Goal: Information Seeking & Learning: Understand process/instructions

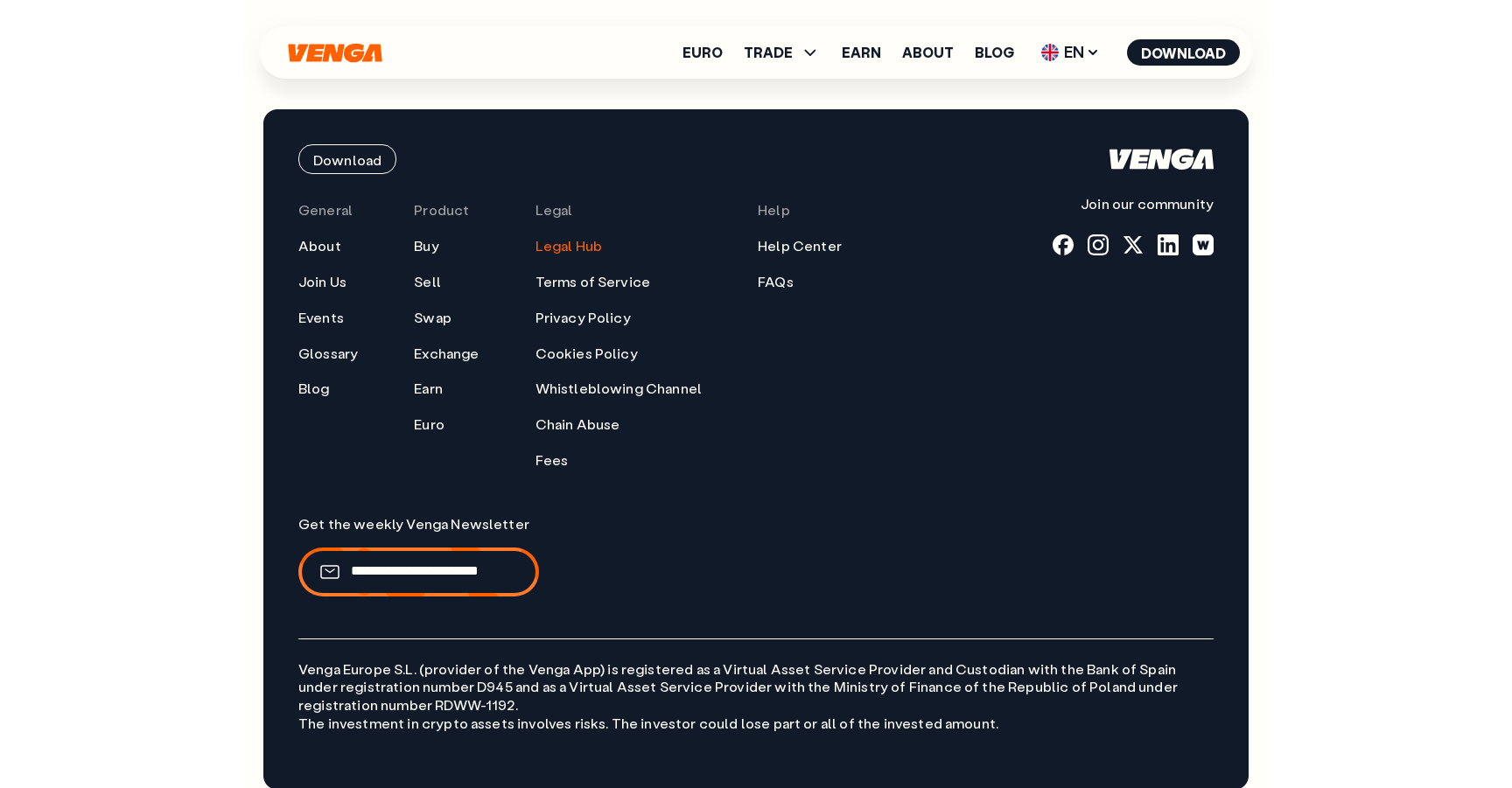
scroll to position [1373, 0]
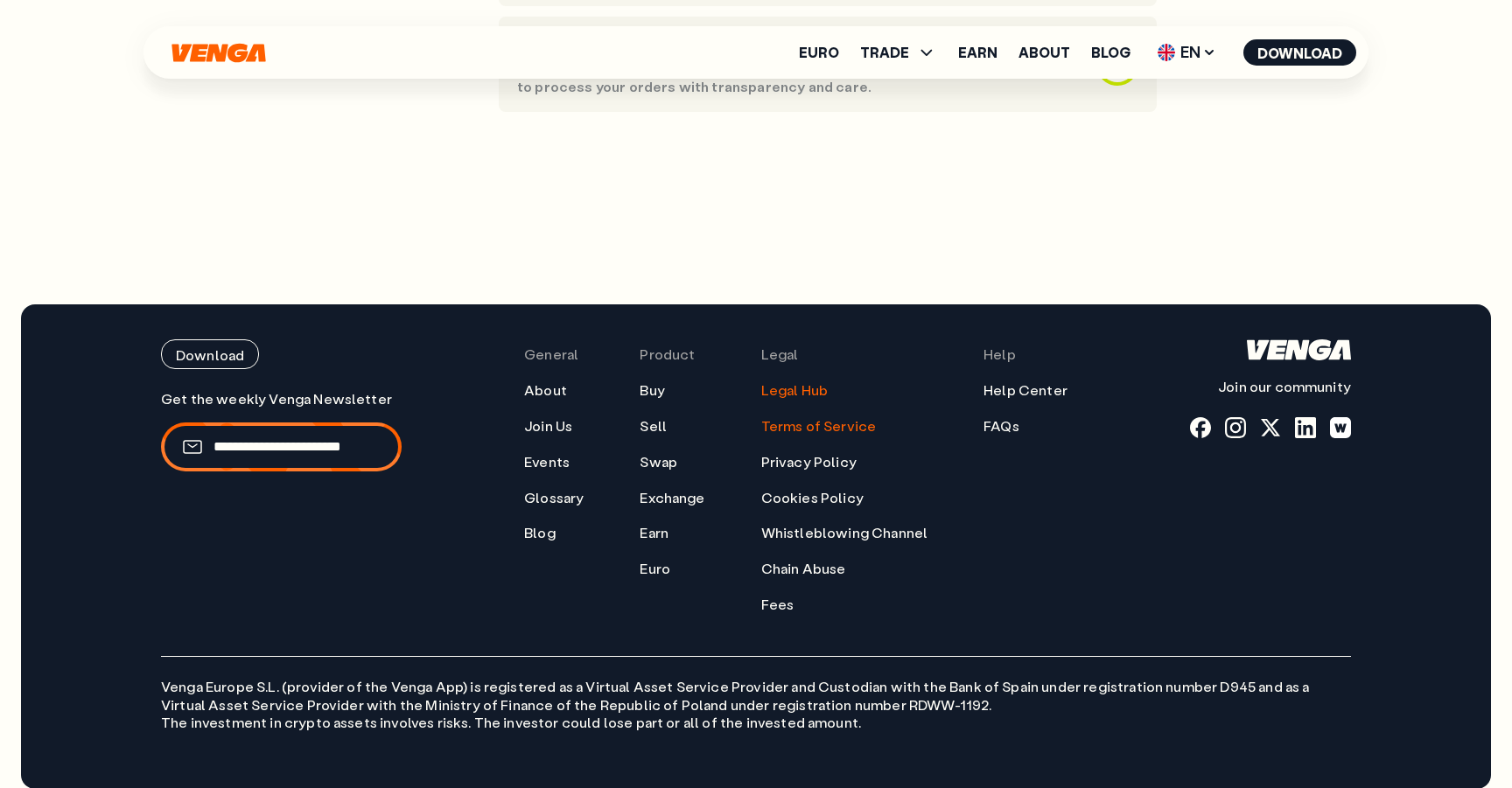
click at [823, 417] on link "Terms of Service" at bounding box center [818, 426] width 116 height 19
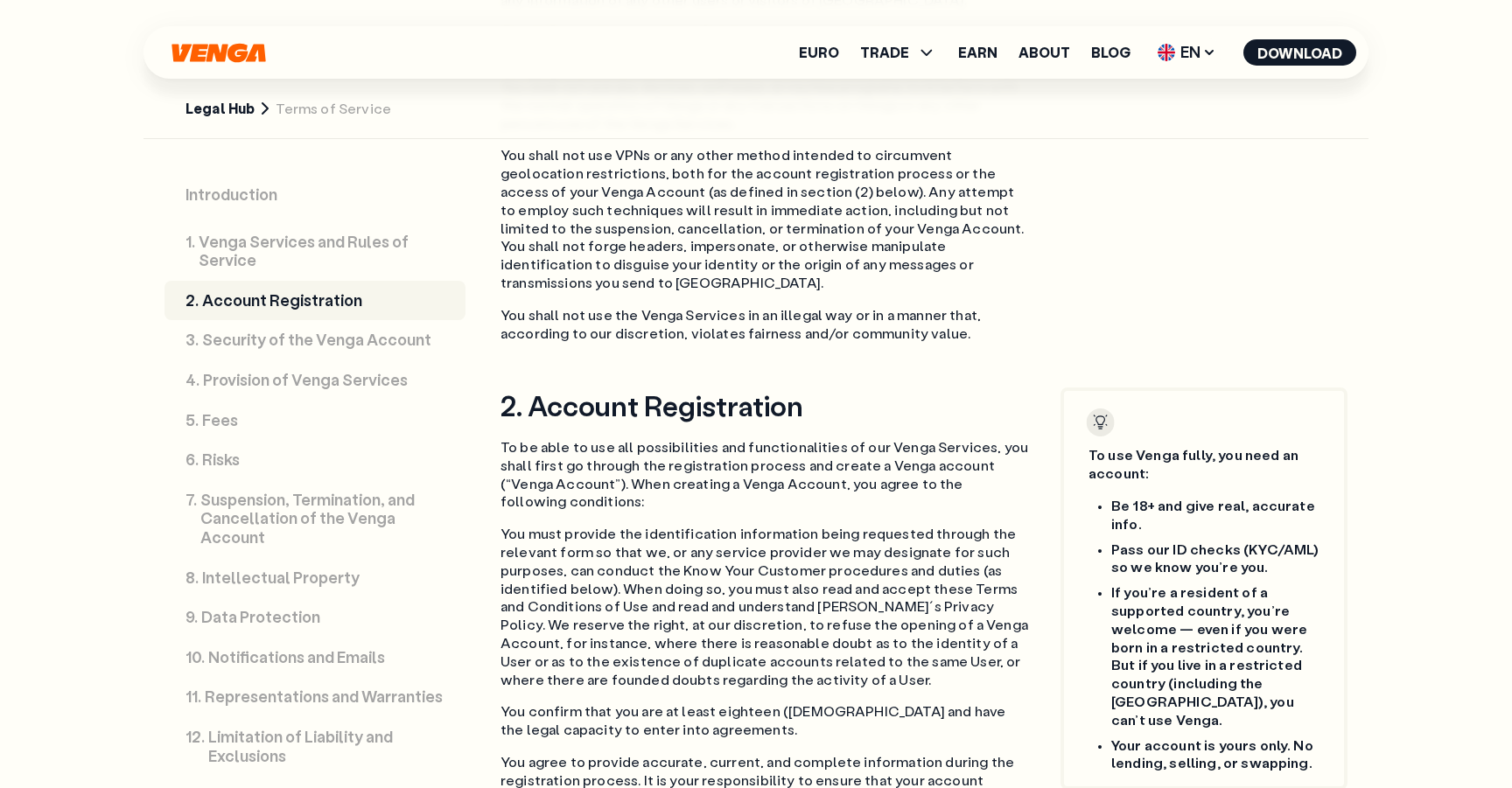
scroll to position [3036, 0]
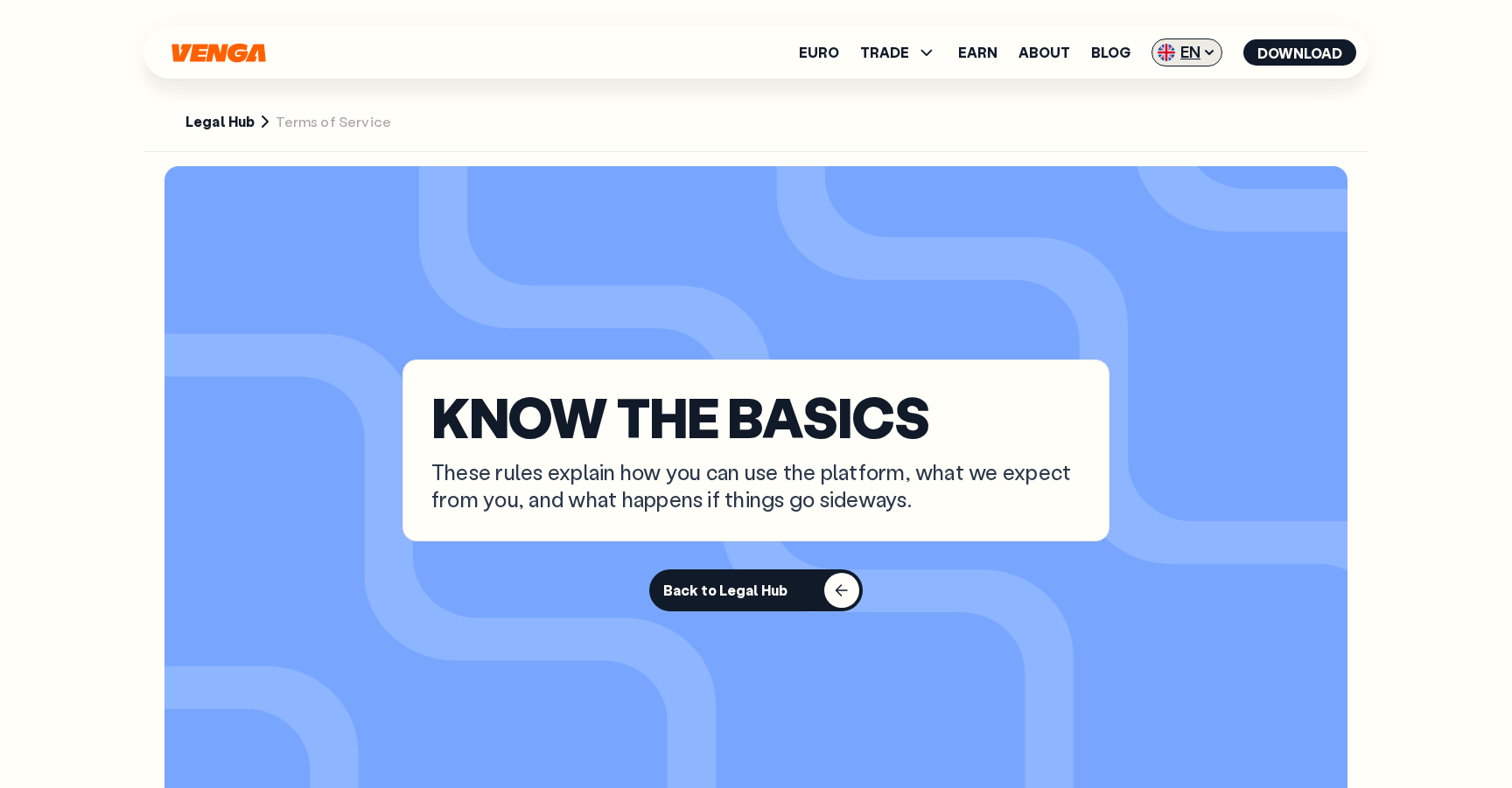
click at [1026, 58] on span "EN" at bounding box center [1186, 53] width 71 height 28
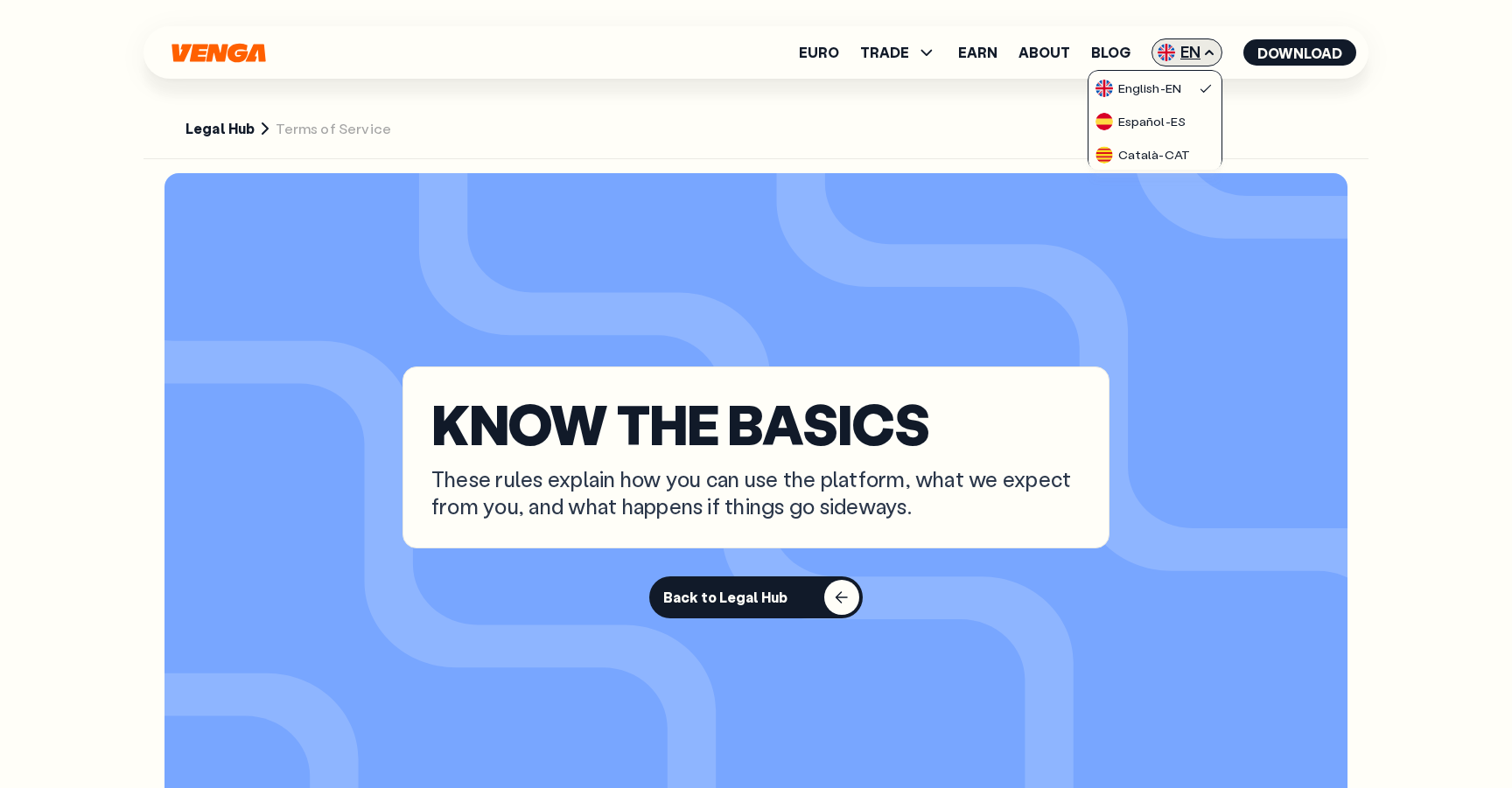
scroll to position [0, 0]
click at [1026, 124] on div "Español - ES" at bounding box center [1140, 122] width 90 height 18
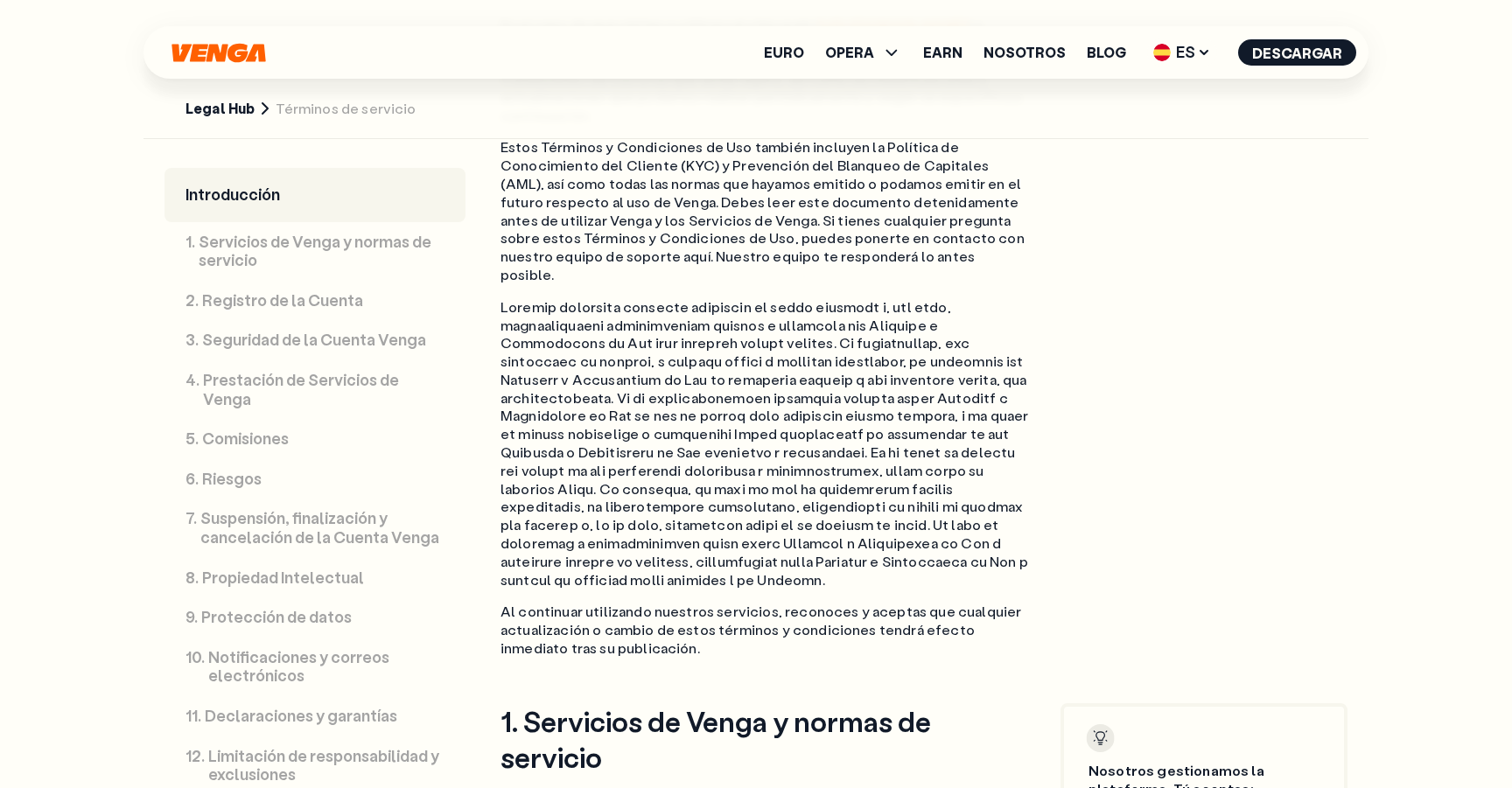
click at [367, 384] on p "Prestación de Servicios de Venga" at bounding box center [323, 389] width 242 height 38
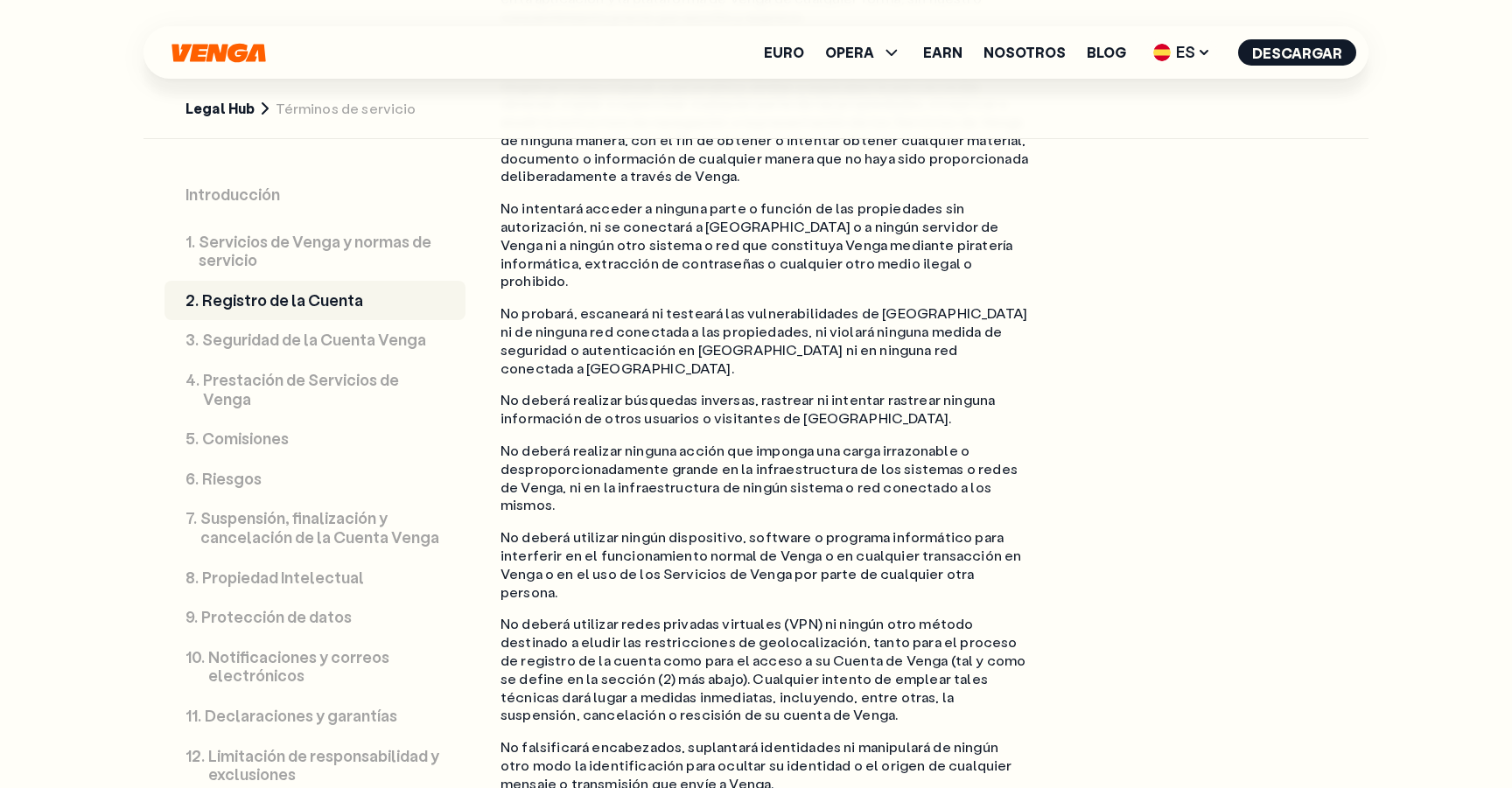
click at [208, 109] on link "Legal Hub" at bounding box center [220, 109] width 69 height 19
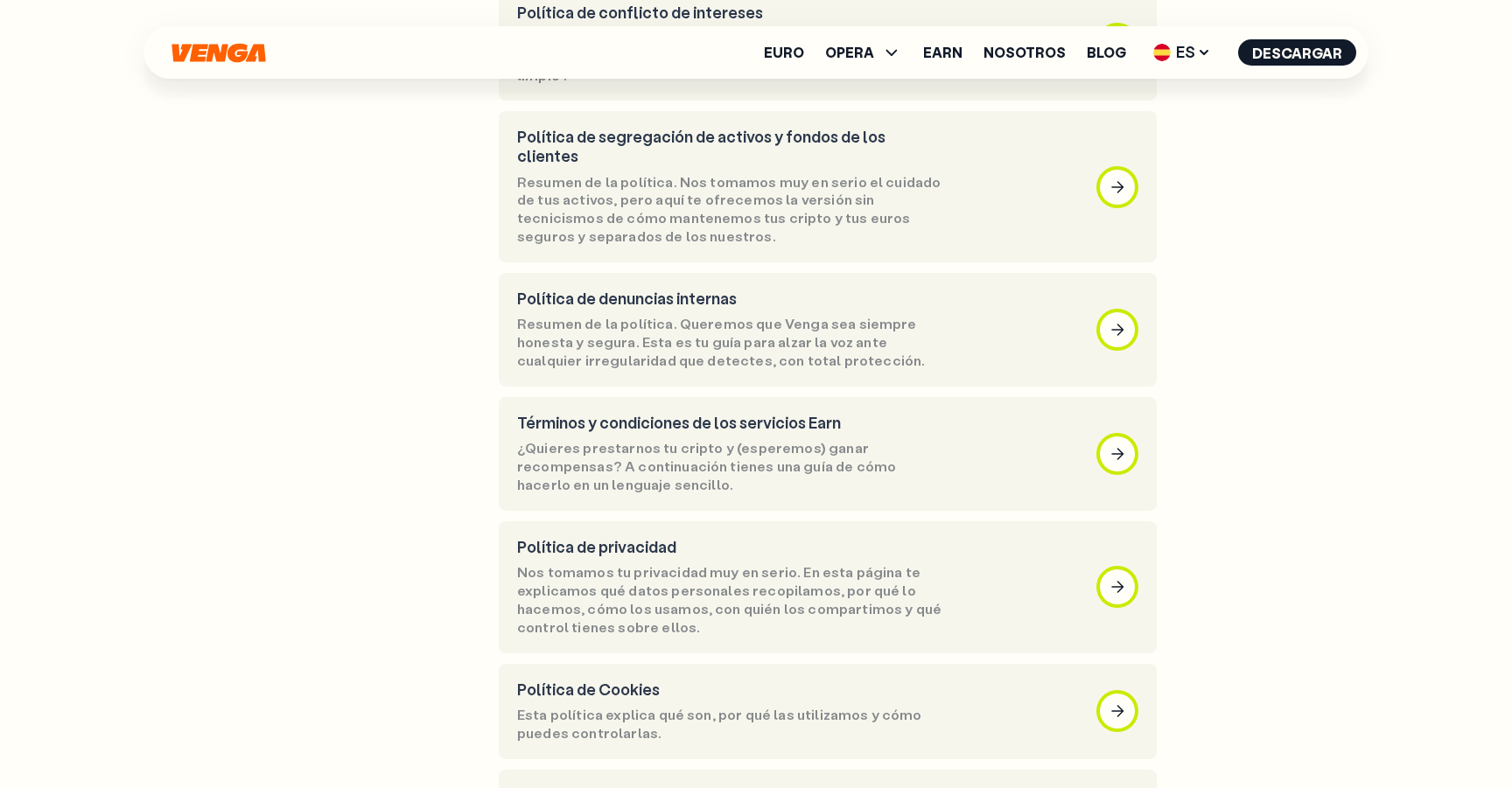
scroll to position [607, 0]
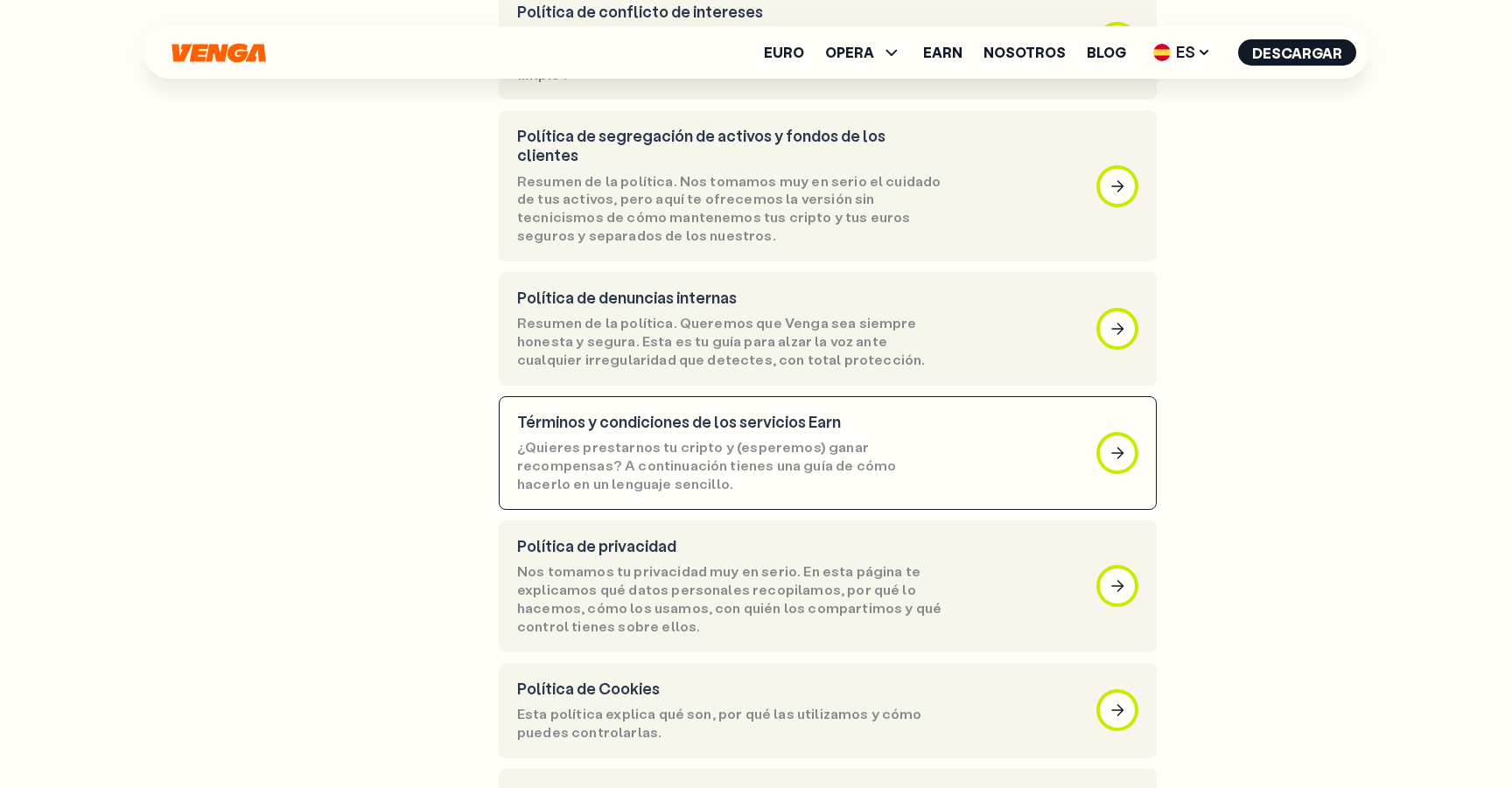
click at [641, 413] on p "Términos y condiciones de los servicios Earn" at bounding box center [729, 423] width 426 height 19
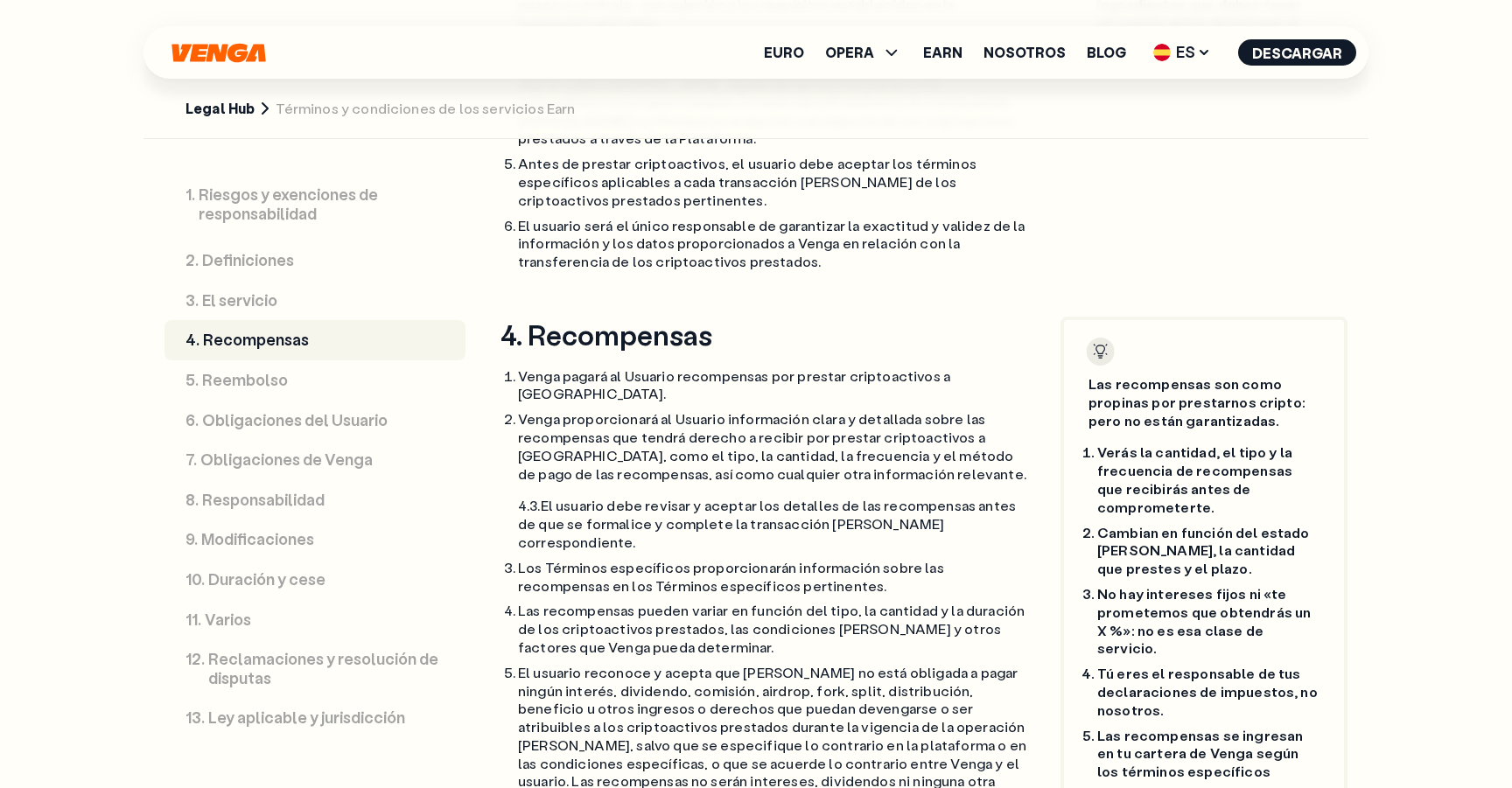
scroll to position [3232, 0]
click at [759, 409] on li "Venga proporcionará al Usuario información clara y detallada sobre las recompen…" at bounding box center [772, 480] width 510 height 142
click at [787, 409] on p "Venga proporcionará al Usuario información clara y detallada sobre las recompen…" at bounding box center [772, 446] width 510 height 73
click at [784, 409] on p "Venga proporcionará al Usuario información clara y detallada sobre las recompen…" at bounding box center [772, 446] width 510 height 73
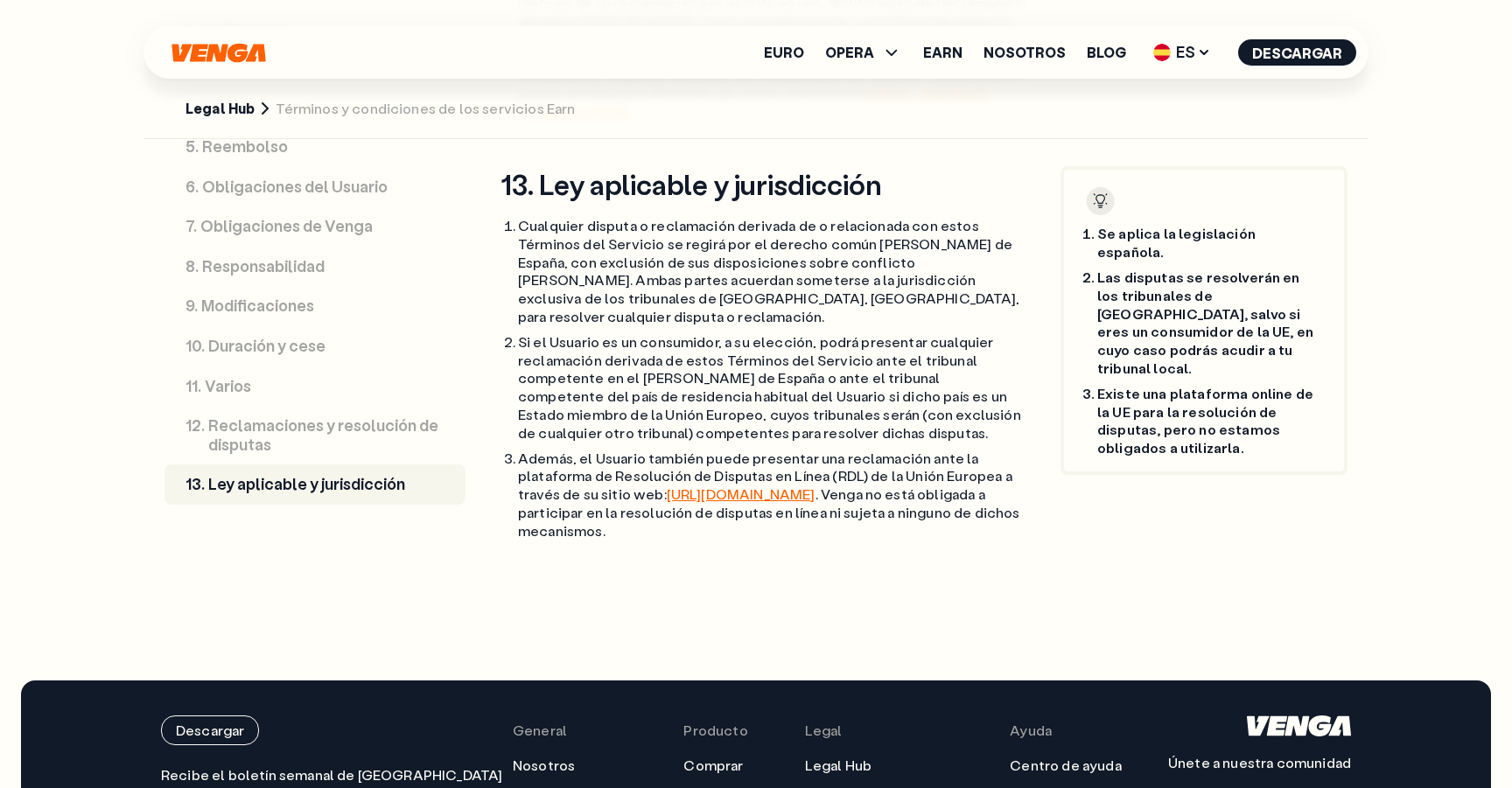
scroll to position [8432, 0]
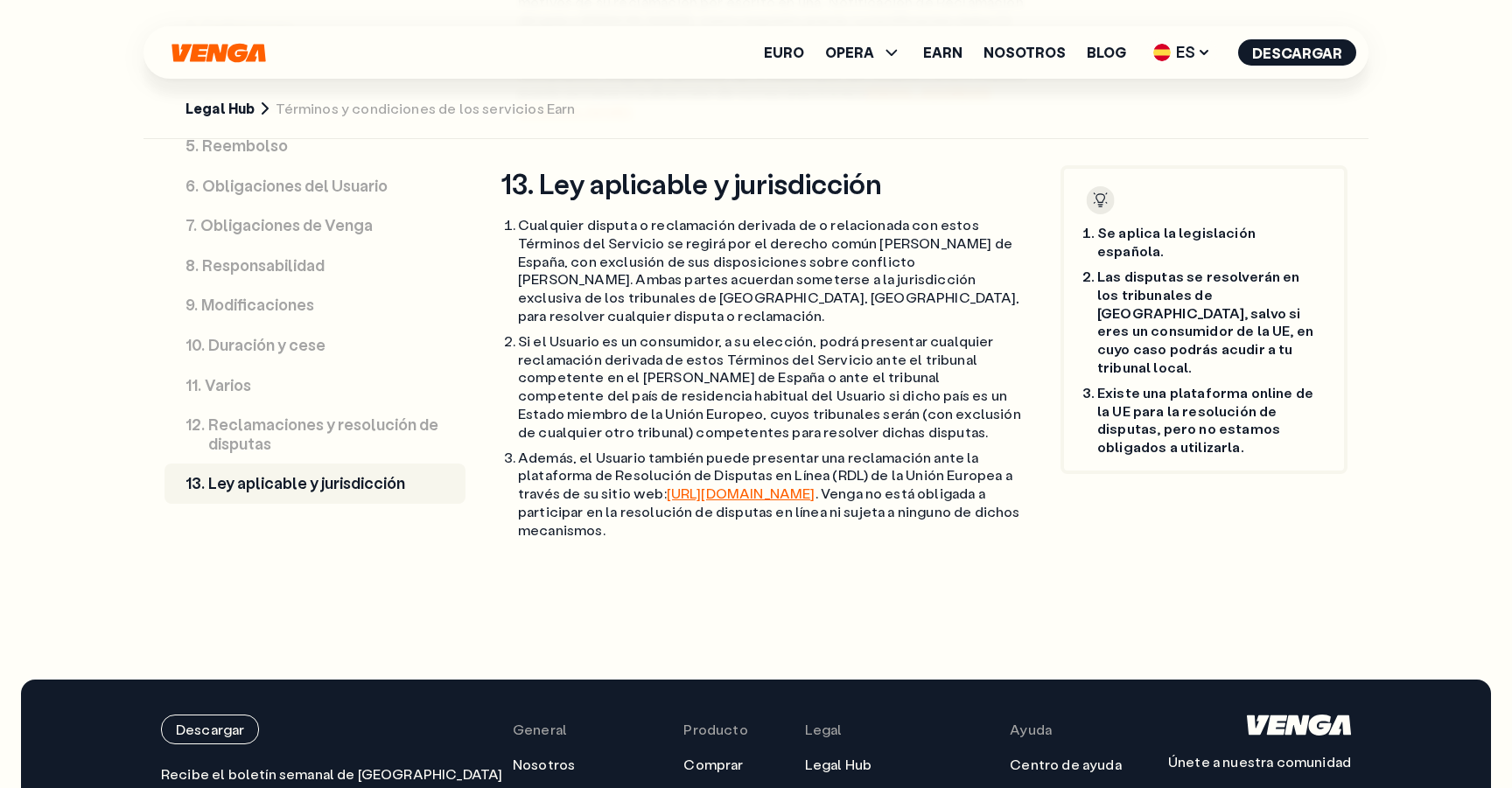
click at [823, 787] on link "Términos del servicio" at bounding box center [877, 800] width 144 height 19
